Goal: Task Accomplishment & Management: Manage account settings

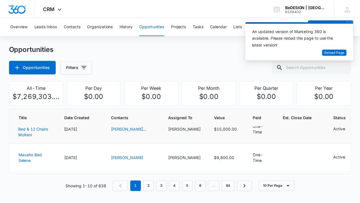
scroll to position [12, 0]
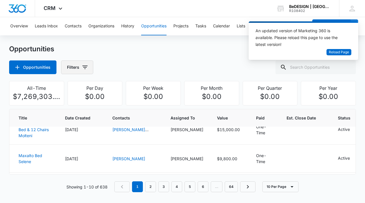
click at [82, 65] on icon "button" at bounding box center [84, 67] width 7 height 7
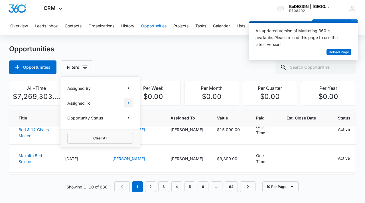
click at [131, 101] on icon "Show Assigned To filters" at bounding box center [128, 102] width 7 height 7
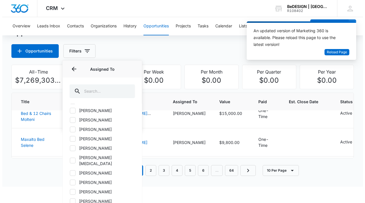
scroll to position [0, 0]
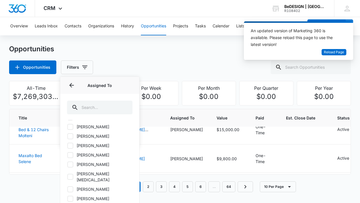
click at [207, 56] on div "Opportunities Opportunities Filters Assigned By Assigned To Assigned To [PERSON…" at bounding box center [180, 59] width 342 height 30
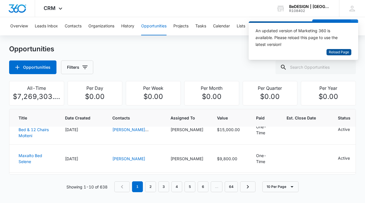
click at [333, 52] on span "Reload Page" at bounding box center [338, 52] width 20 height 5
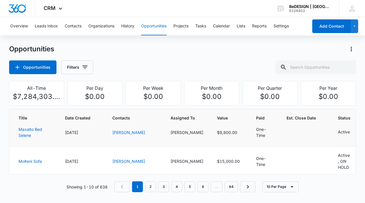
scroll to position [38, 0]
click at [27, 138] on link "Maxalto Bed Selene" at bounding box center [31, 132] width 24 height 11
